Goal: Task Accomplishment & Management: Use online tool/utility

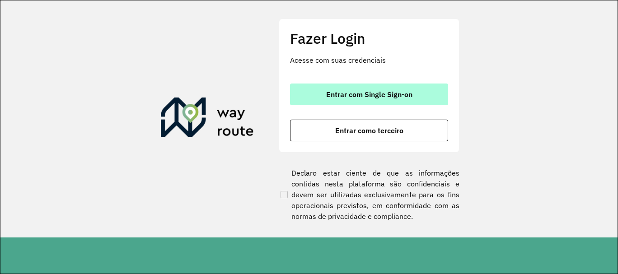
click at [376, 89] on button "Entrar com Single Sign-on" at bounding box center [369, 95] width 158 height 22
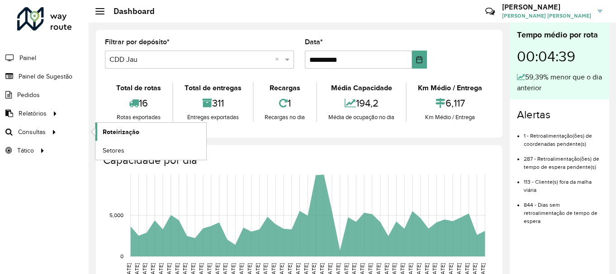
click at [102, 128] on link "Roteirização" at bounding box center [150, 132] width 111 height 18
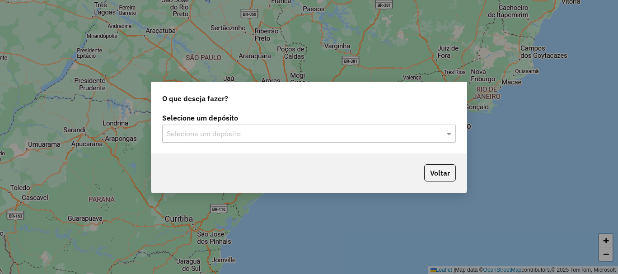
click at [271, 155] on div "Voltar" at bounding box center [308, 173] width 315 height 39
click at [269, 144] on div "Selecione um depósito Selecione um depósito" at bounding box center [308, 132] width 315 height 42
click at [268, 141] on div "Selecione um depósito" at bounding box center [309, 134] width 294 height 18
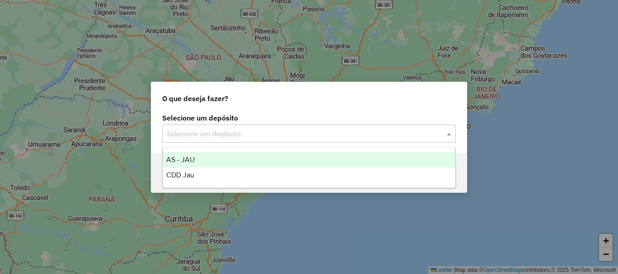
click at [220, 173] on div "CDD Jau" at bounding box center [309, 175] width 293 height 15
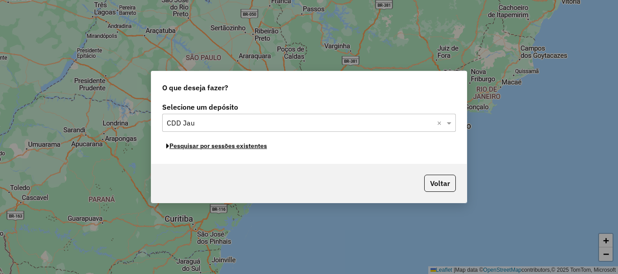
click at [225, 146] on button "Pesquisar por sessões existentes" at bounding box center [216, 146] width 109 height 14
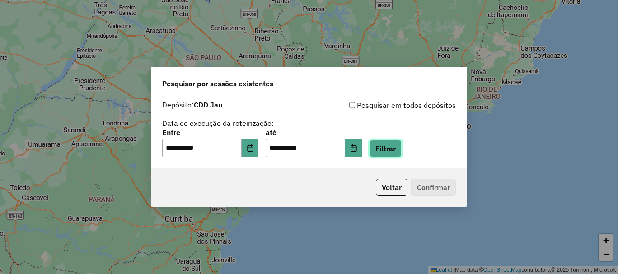
click at [402, 143] on button "Filtrar" at bounding box center [386, 148] width 32 height 17
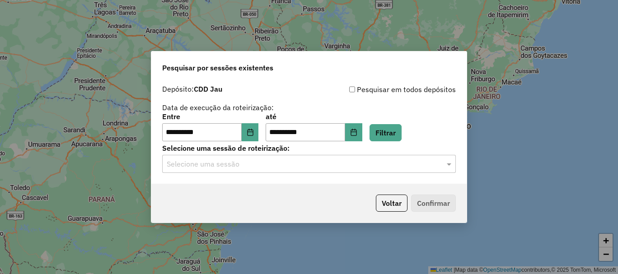
click at [259, 163] on hb-app "**********" at bounding box center [309, 137] width 618 height 274
click at [256, 165] on input "text" at bounding box center [300, 164] width 267 height 11
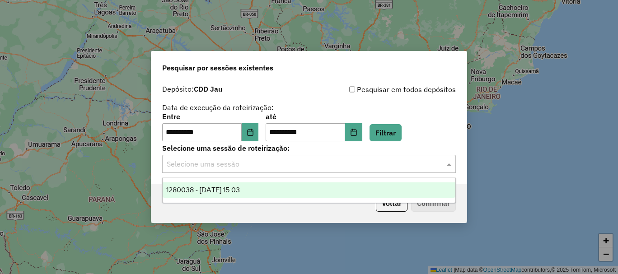
click at [230, 193] on span "1280038 - 22/09/2025 15:03" at bounding box center [203, 190] width 74 height 8
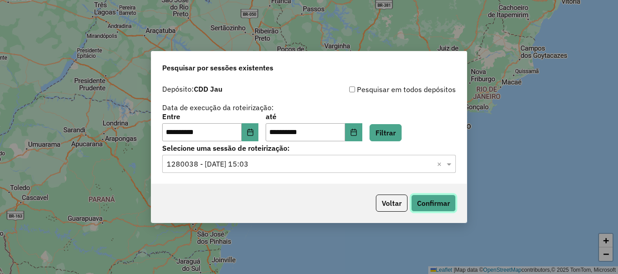
click at [434, 199] on button "Confirmar" at bounding box center [433, 203] width 45 height 17
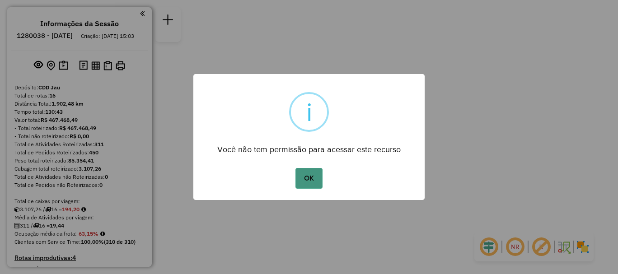
click at [316, 181] on button "OK" at bounding box center [309, 178] width 27 height 21
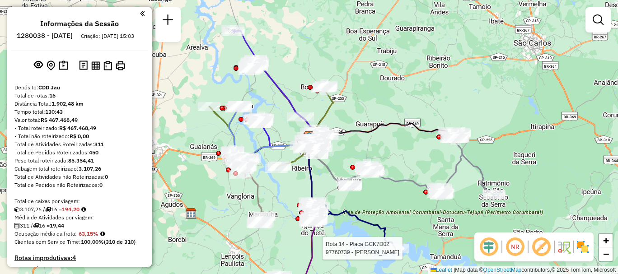
select select "**********"
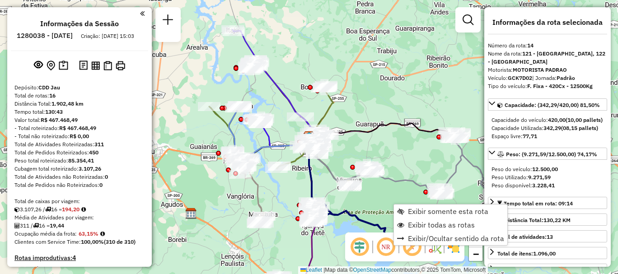
scroll to position [939, 0]
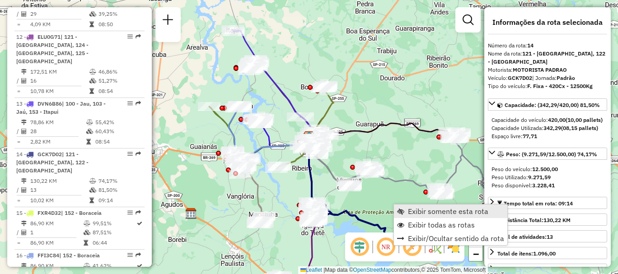
click at [429, 215] on span "Exibir somente esta rota" at bounding box center [448, 211] width 80 height 7
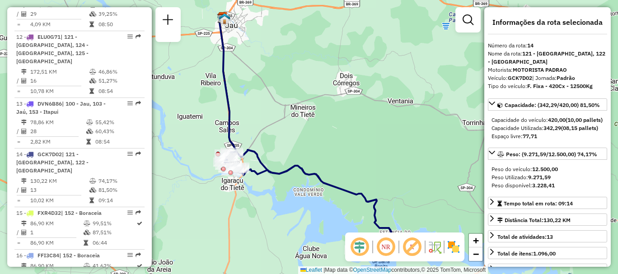
drag, startPoint x: 368, startPoint y: 206, endPoint x: 368, endPoint y: 198, distance: 8.1
click at [368, 198] on icon at bounding box center [311, 195] width 172 height 91
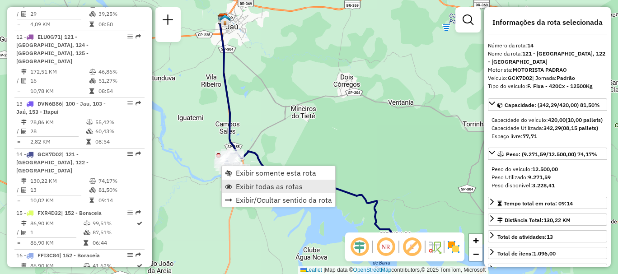
click at [246, 183] on span "Exibir todas as rotas" at bounding box center [269, 186] width 67 height 7
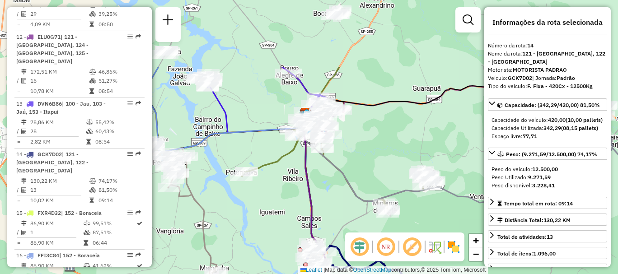
drag, startPoint x: 215, startPoint y: 71, endPoint x: 297, endPoint y: 165, distance: 125.0
click at [297, 165] on div "Janela de atendimento Grade de atendimento Capacidade Transportadoras Veículos …" at bounding box center [309, 137] width 618 height 274
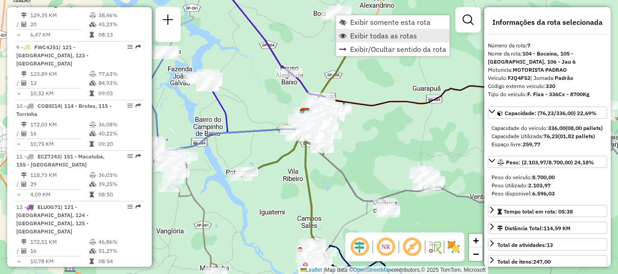
scroll to position [677, 0]
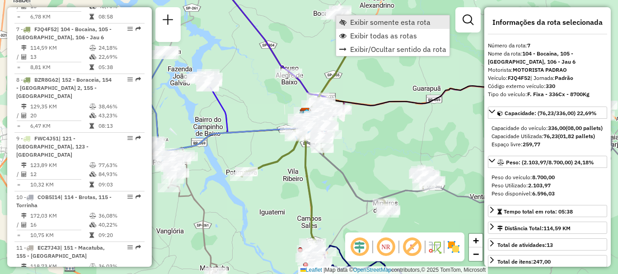
click at [368, 20] on span "Exibir somente esta rota" at bounding box center [390, 22] width 80 height 7
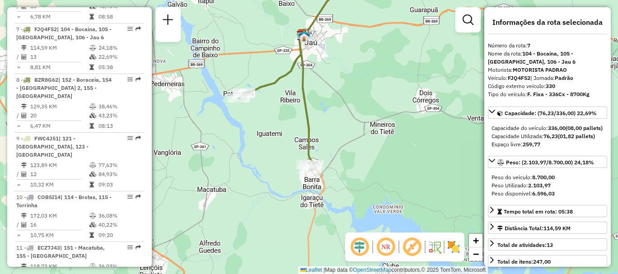
drag, startPoint x: 387, startPoint y: 163, endPoint x: 373, endPoint y: 76, distance: 87.4
click at [373, 76] on div "Janela de atendimento Grade de atendimento Capacidade Transportadoras Veículos …" at bounding box center [309, 137] width 618 height 274
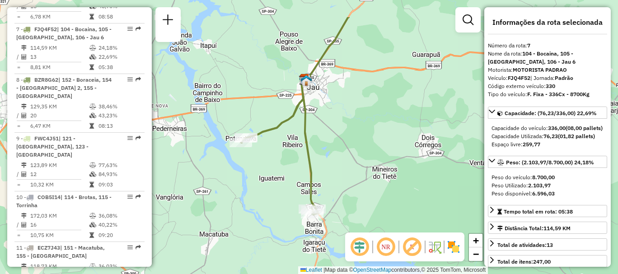
drag, startPoint x: 335, startPoint y: 145, endPoint x: 337, endPoint y: 167, distance: 22.2
click at [337, 167] on div "Janela de atendimento Grade de atendimento Capacidade Transportadoras Veículos …" at bounding box center [309, 137] width 618 height 274
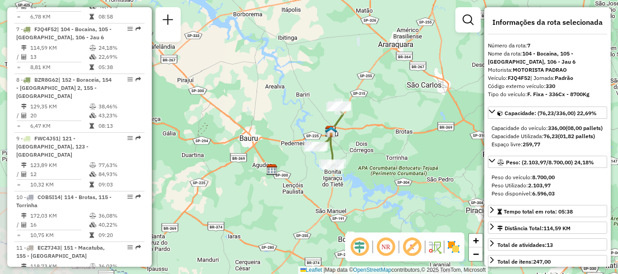
drag, startPoint x: 357, startPoint y: 169, endPoint x: 359, endPoint y: 155, distance: 14.2
click at [359, 155] on div "Janela de atendimento Grade de atendimento Capacidade Transportadoras Veículos …" at bounding box center [309, 137] width 618 height 274
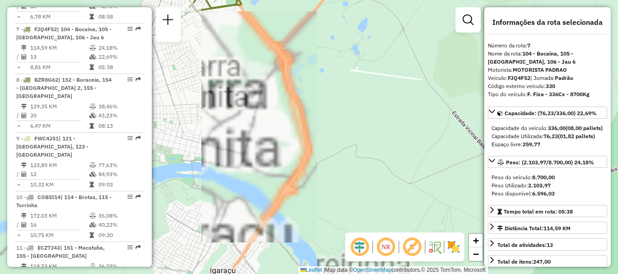
drag, startPoint x: 246, startPoint y: 120, endPoint x: 390, endPoint y: 103, distance: 145.1
click at [390, 103] on div "Janela de atendimento Grade de atendimento Capacidade Transportadoras Veículos …" at bounding box center [309, 137] width 618 height 274
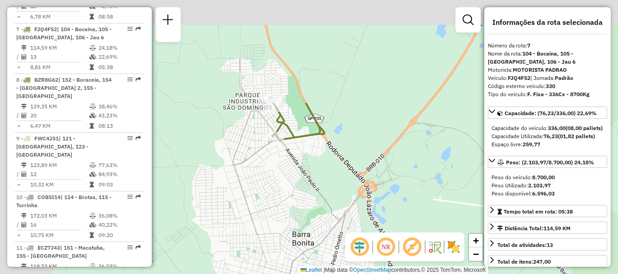
drag, startPoint x: 250, startPoint y: 24, endPoint x: 329, endPoint y: 161, distance: 158.5
click at [329, 161] on div "Janela de atendimento Grade de atendimento Capacidade Transportadoras Veículos …" at bounding box center [309, 137] width 618 height 274
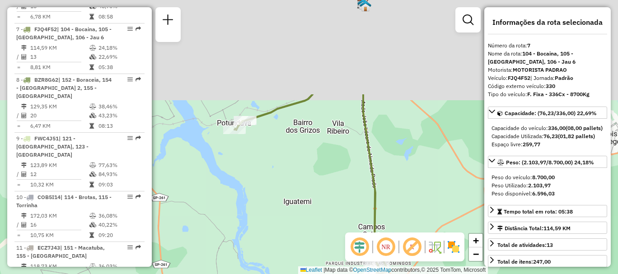
drag, startPoint x: 258, startPoint y: 81, endPoint x: 344, endPoint y: 204, distance: 149.9
click at [343, 204] on div "Janela de atendimento Grade de atendimento Capacidade Transportadoras Veículos …" at bounding box center [309, 137] width 618 height 274
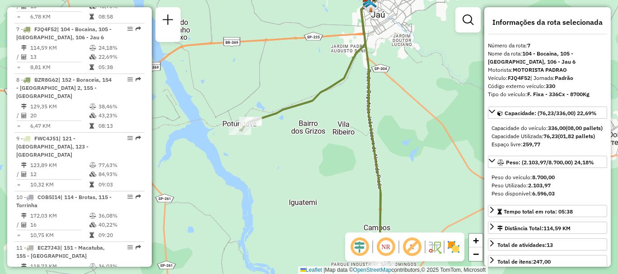
click at [311, 165] on div "Janela de atendimento Grade de atendimento Capacidade Transportadoras Veículos …" at bounding box center [309, 137] width 618 height 274
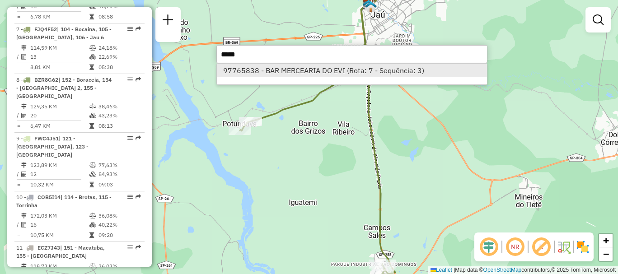
type input "*****"
click at [333, 72] on li "97765838 - BAR MERCEARIA DO EVI (Rota: 7 - Sequência: 3)" at bounding box center [352, 71] width 270 height 14
select select "**********"
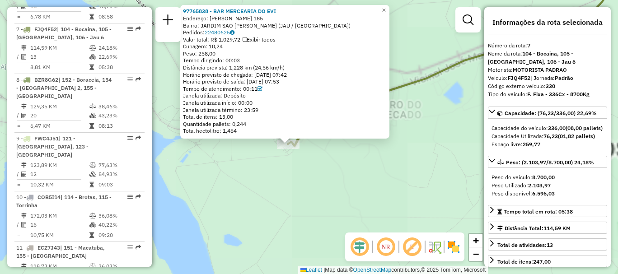
drag, startPoint x: 329, startPoint y: 175, endPoint x: 329, endPoint y: 181, distance: 5.9
click at [329, 181] on div "97765838 - BAR MERCEARIA DO EVI Endereço: HIPOLITO ANTONIO DOS SANTOS 185 Bairr…" at bounding box center [309, 137] width 618 height 274
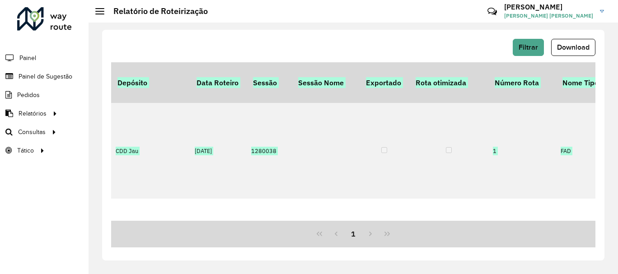
scroll to position [242, 1980]
